Goal: Transaction & Acquisition: Obtain resource

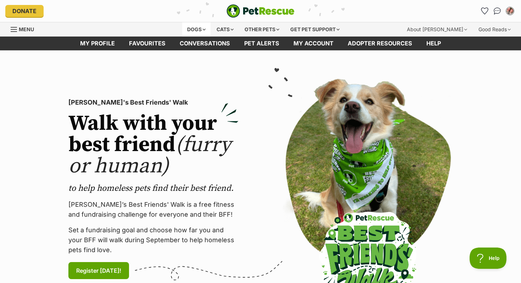
click at [195, 29] on div "Dogs" at bounding box center [196, 29] width 28 height 14
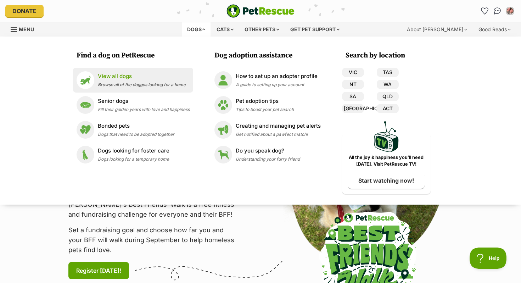
click at [116, 70] on li "View all dogs Browse all of the doggos looking for a home" at bounding box center [133, 80] width 120 height 25
click at [115, 79] on p "View all dogs" at bounding box center [142, 76] width 88 height 8
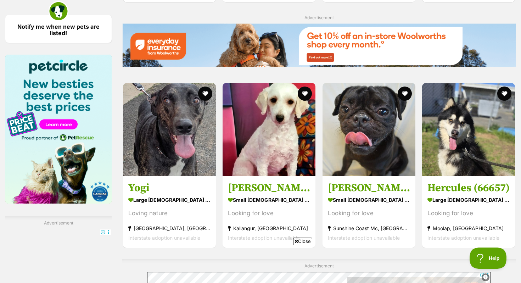
scroll to position [1040, 0]
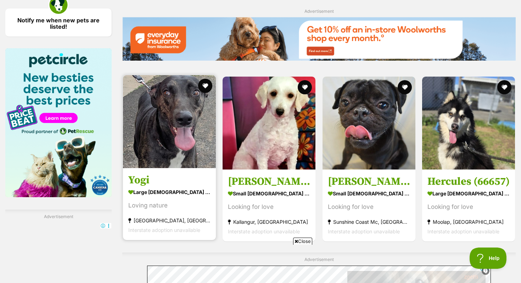
click at [165, 87] on img at bounding box center [169, 121] width 93 height 93
